Goal: Information Seeking & Learning: Learn about a topic

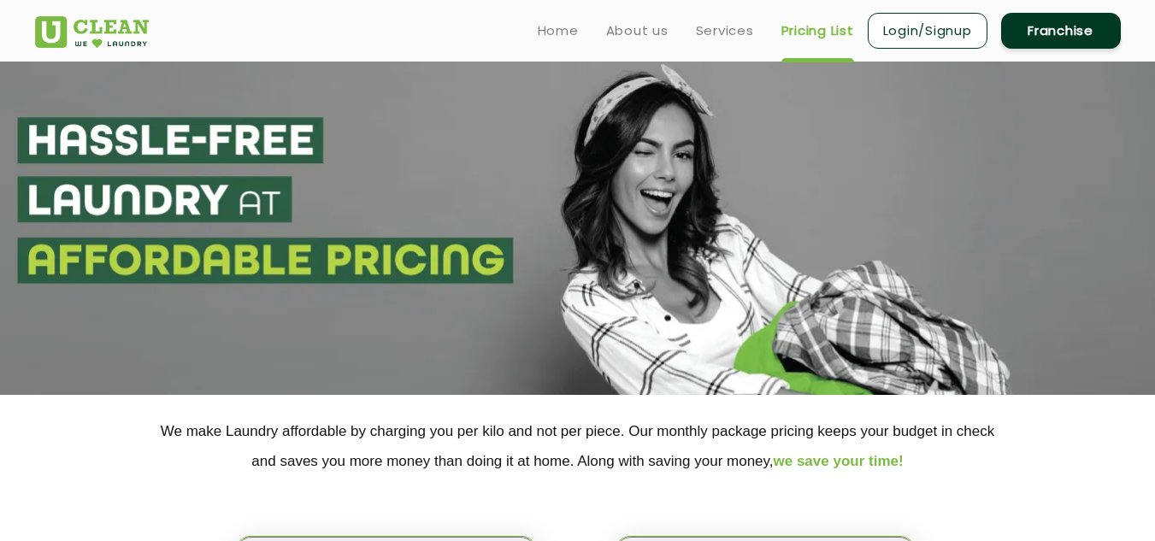
select select "11"
select select "310"
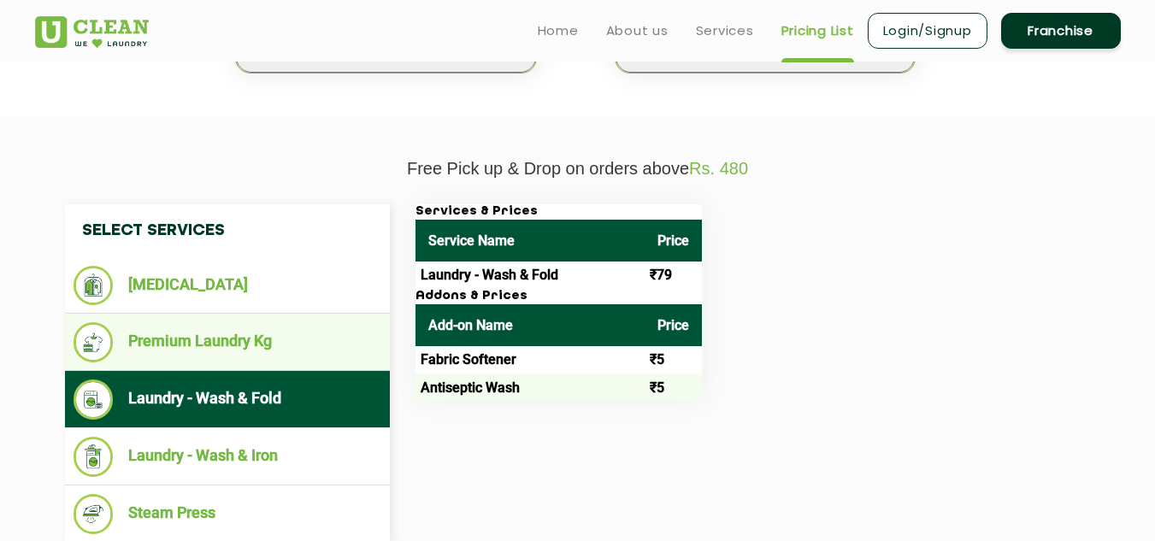
click at [249, 342] on li "Premium Laundry Kg" at bounding box center [228, 342] width 308 height 40
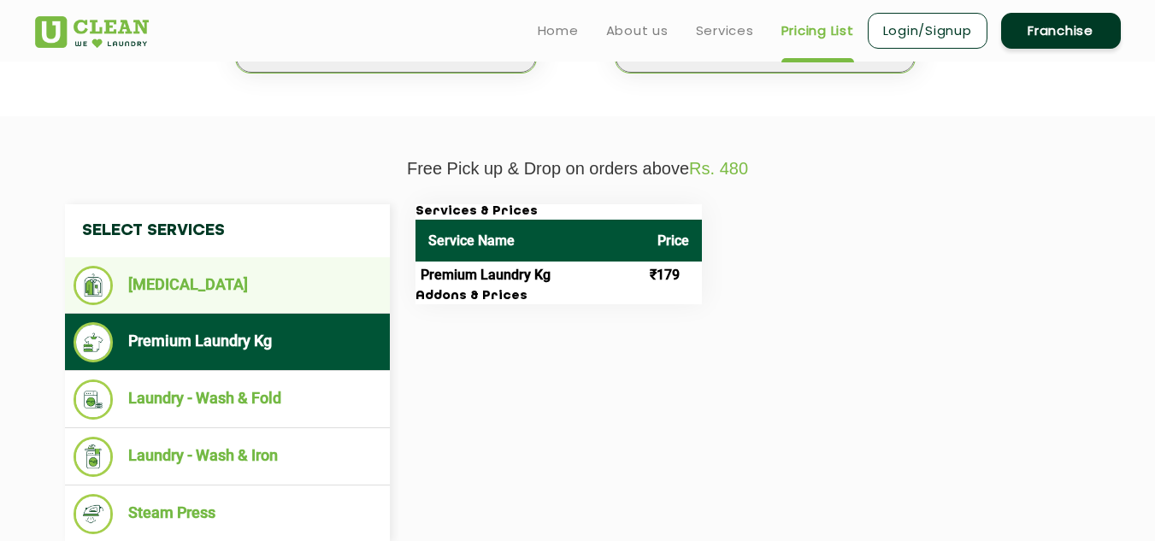
click at [221, 287] on li "[MEDICAL_DATA]" at bounding box center [228, 285] width 308 height 39
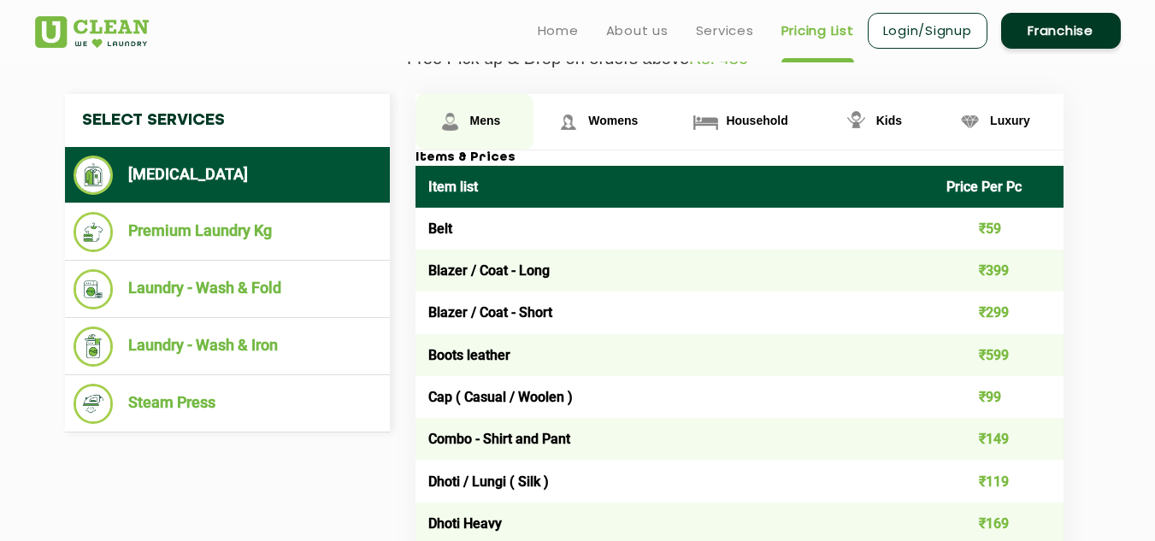
scroll to position [599, 0]
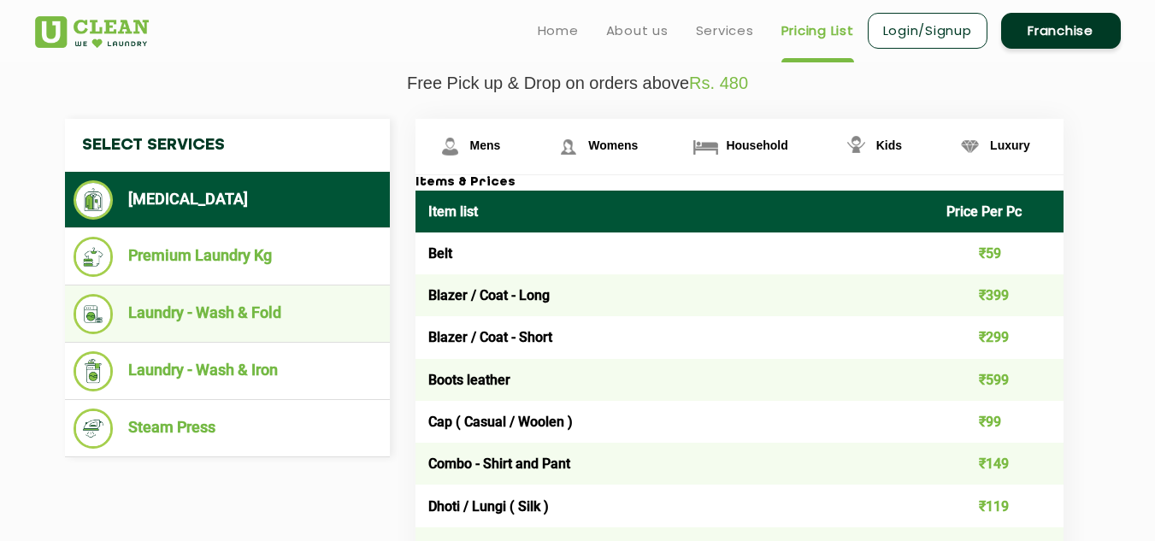
click at [256, 308] on li "Laundry - Wash & Fold" at bounding box center [228, 314] width 308 height 40
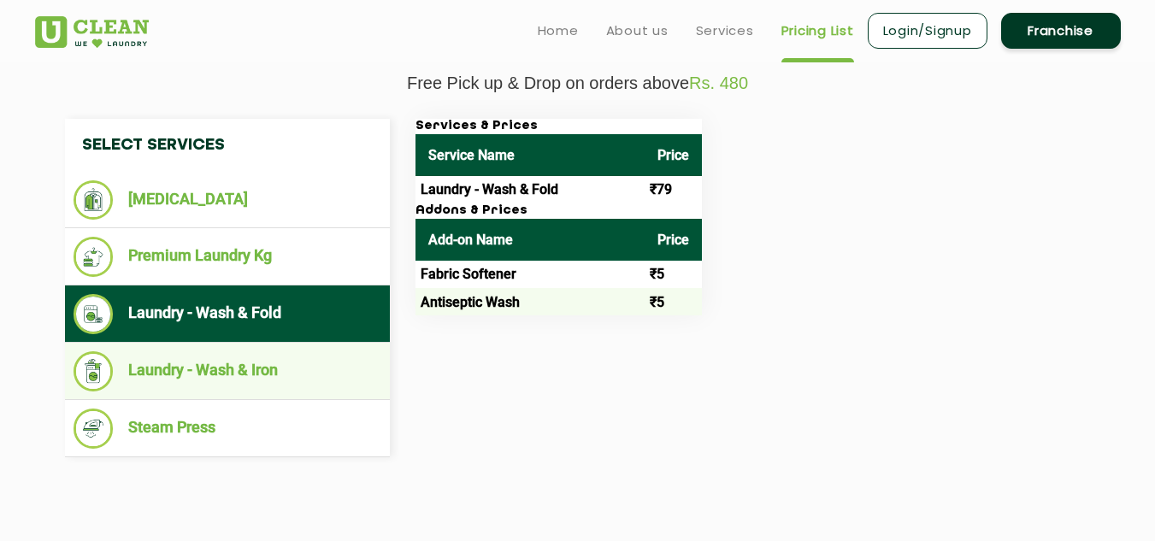
click at [263, 372] on li "Laundry - Wash & Iron" at bounding box center [228, 371] width 308 height 40
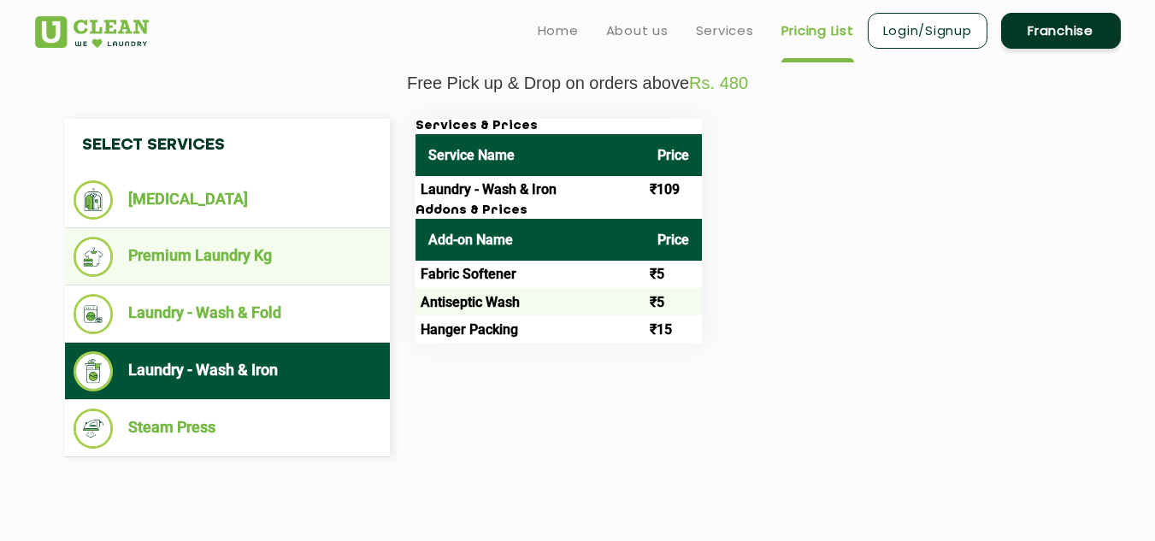
click at [241, 265] on li "Premium Laundry Kg" at bounding box center [228, 257] width 308 height 40
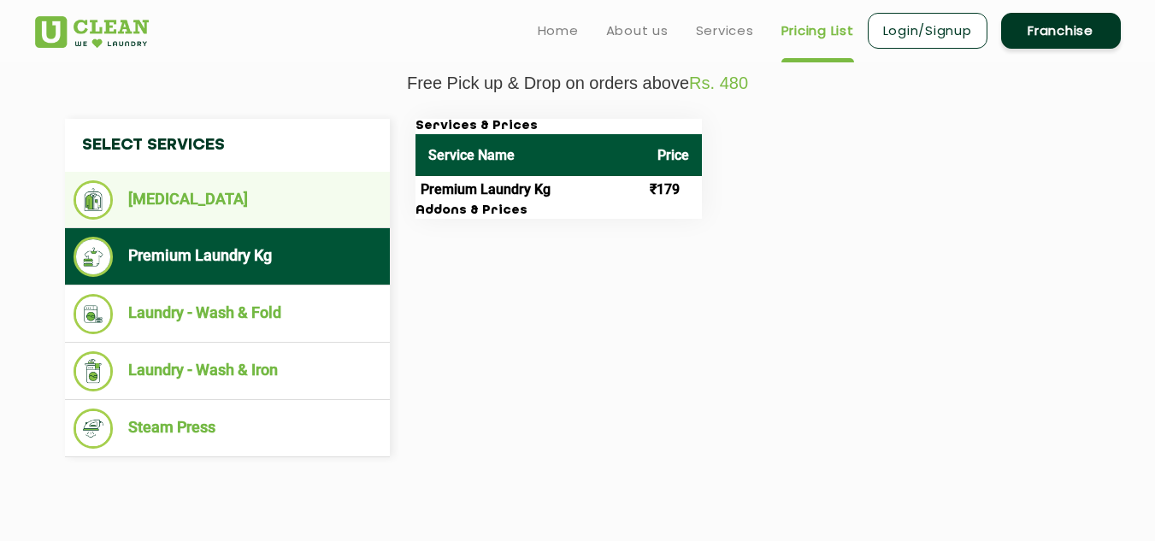
click at [241, 207] on li "[MEDICAL_DATA]" at bounding box center [228, 199] width 308 height 39
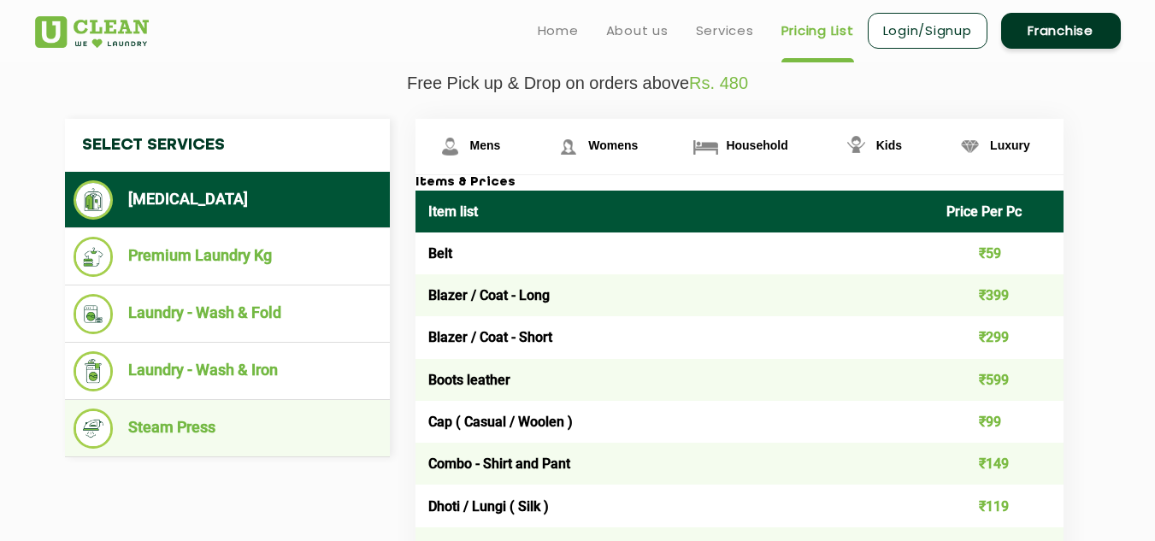
click at [214, 429] on li "Steam Press" at bounding box center [228, 429] width 308 height 40
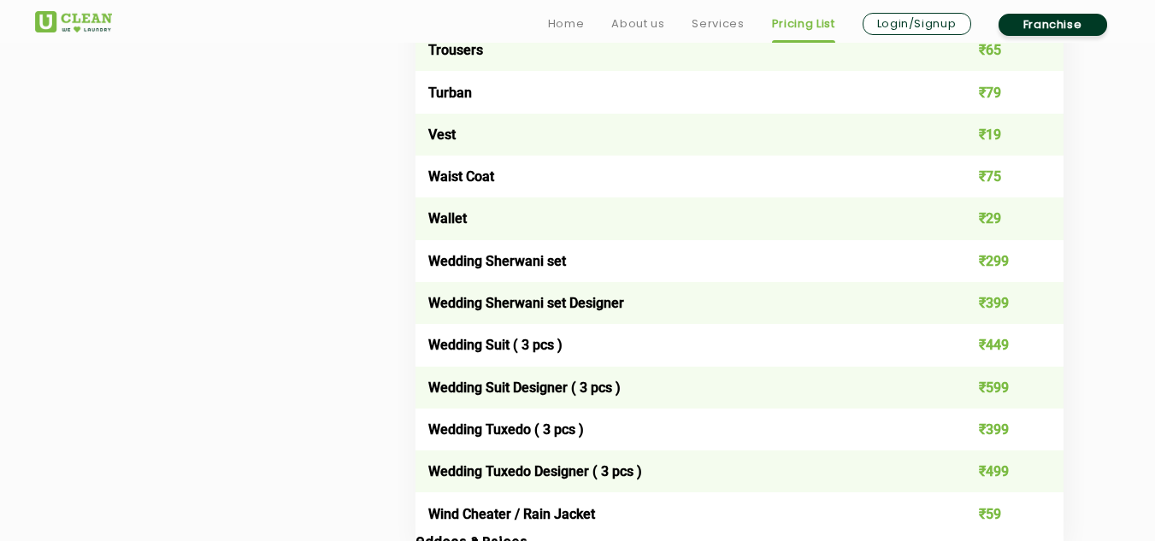
scroll to position [3375, 0]
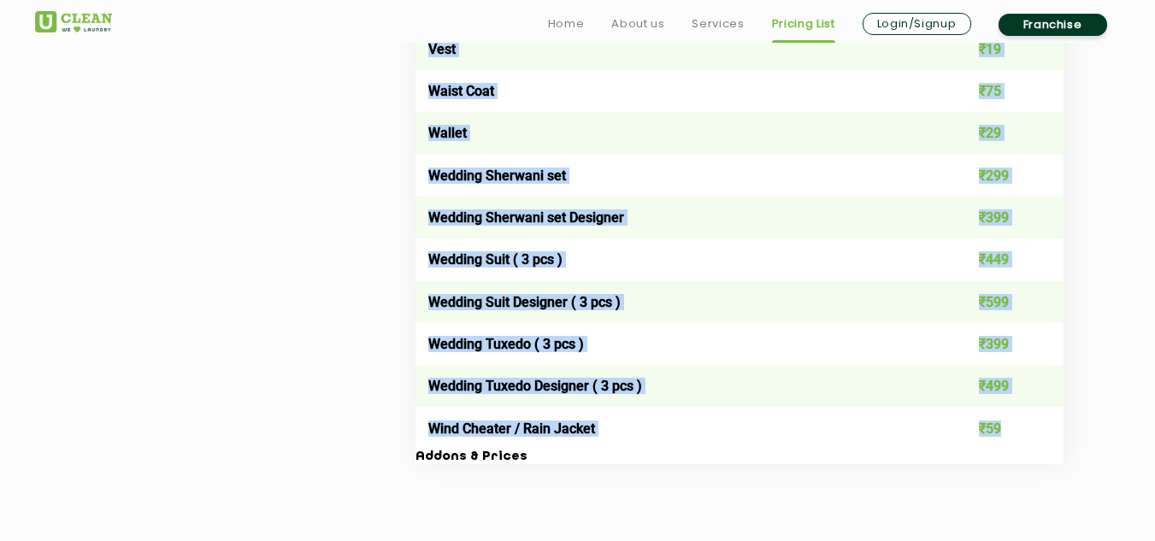
drag, startPoint x: 424, startPoint y: 252, endPoint x: 1012, endPoint y: 428, distance: 614.1
copy tbody "Lore ₹00 Ipsumd / Sita - Cons ₹033 Adipis / Elit - Seddo ₹799 Eiusm tempori ₹68…"
